Goal: Task Accomplishment & Management: Use online tool/utility

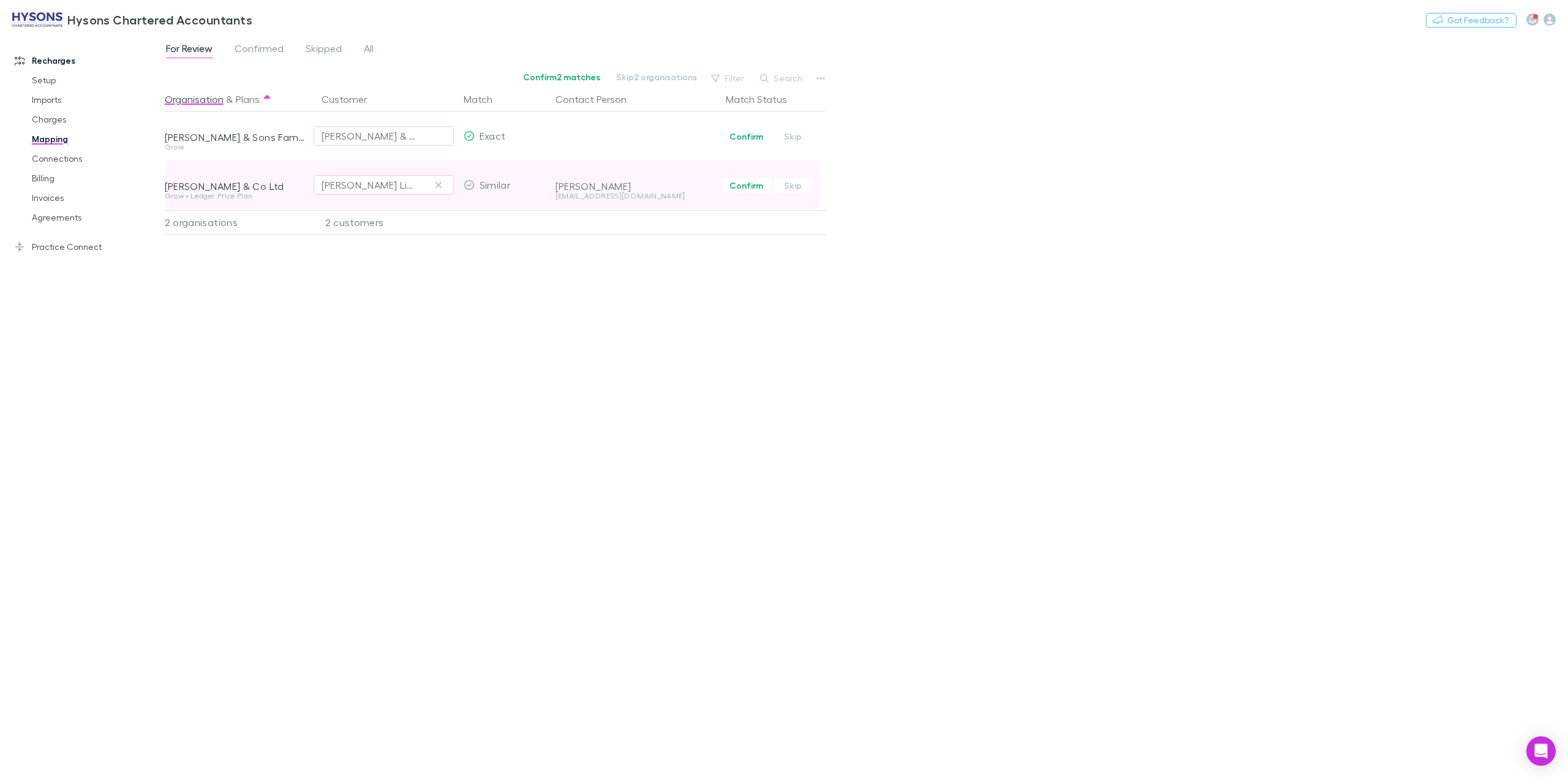
click at [409, 189] on div "[PERSON_NAME] Limited" at bounding box center [383, 184] width 124 height 15
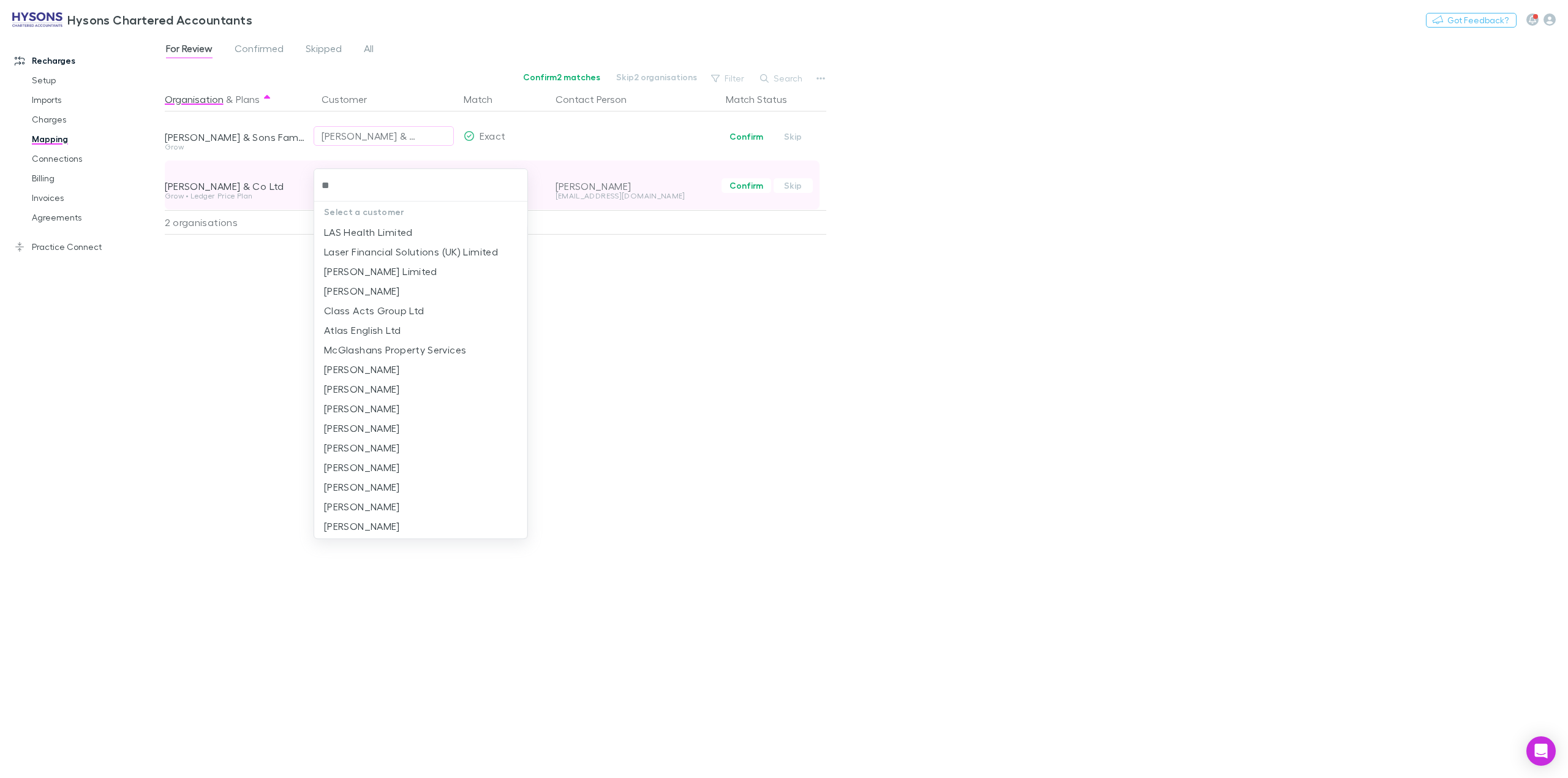
type input "*"
click at [424, 136] on div at bounding box center [784, 389] width 1568 height 778
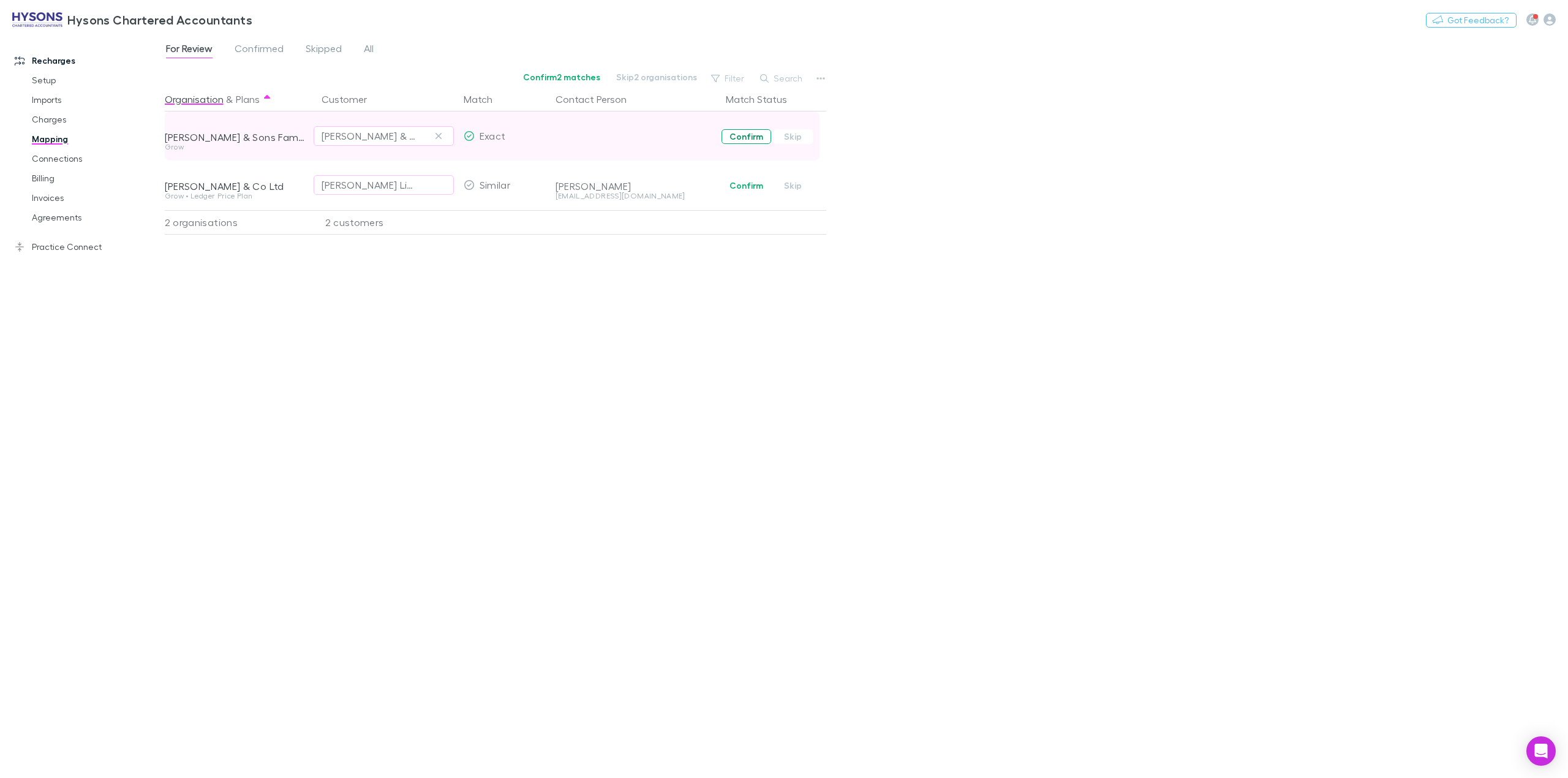
click at [739, 142] on button "Confirm" at bounding box center [746, 136] width 50 height 15
click at [457, 343] on div "Organisation & Plans Customer Match Contact Person Match Status [PERSON_NAME] &…" at bounding box center [497, 428] width 664 height 681
